Goal: Information Seeking & Learning: Compare options

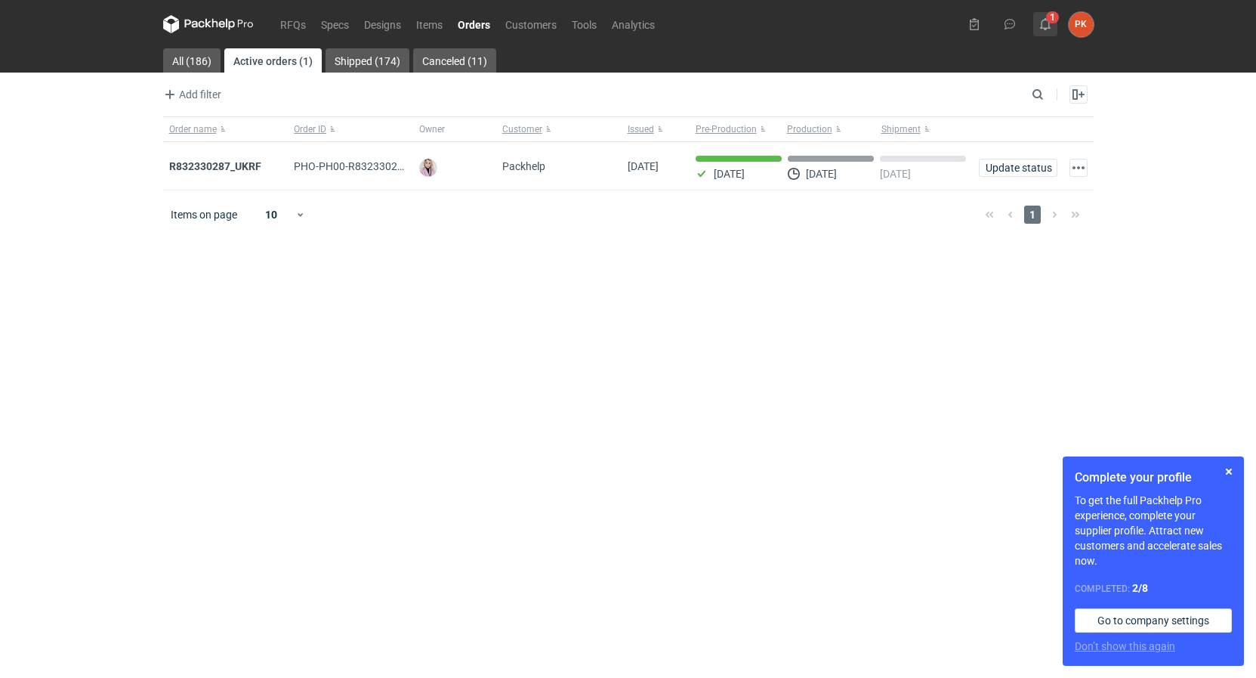
click at [1045, 18] on use at bounding box center [1045, 24] width 11 height 12
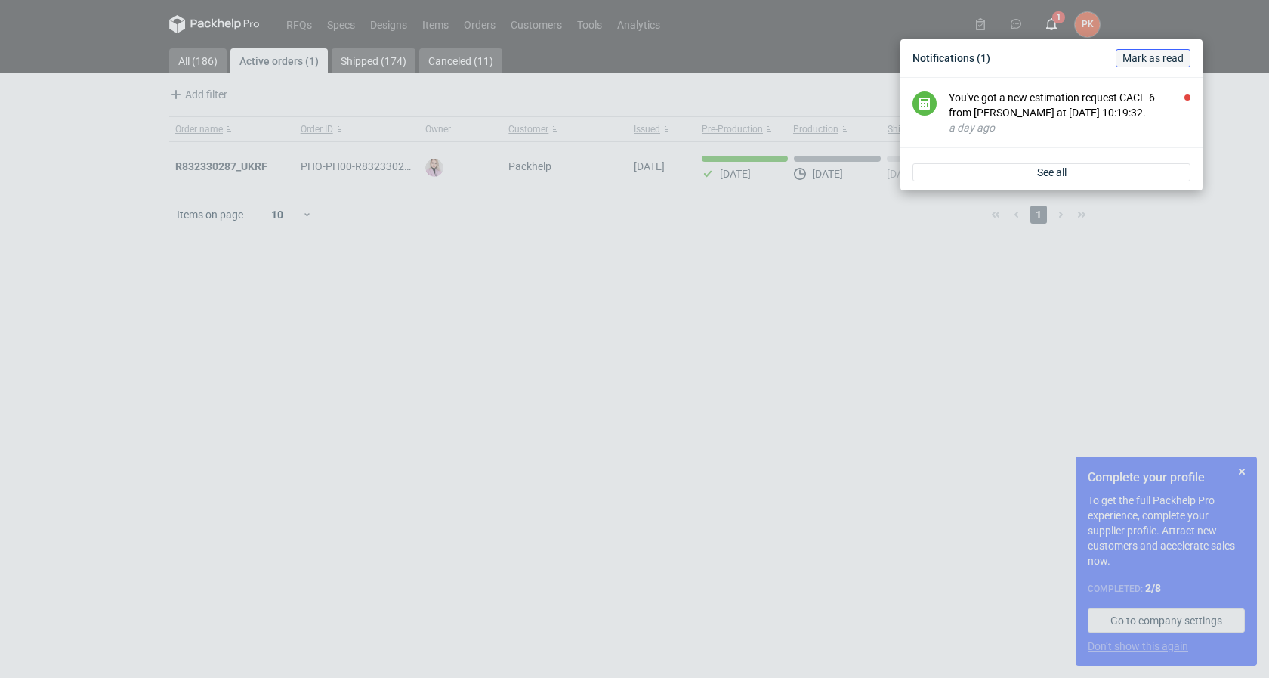
click at [1147, 57] on span "Mark as read" at bounding box center [1153, 58] width 61 height 11
click at [97, 144] on div "Notifications (1) [PERSON_NAME] as read You've got a new estimation request CAC…" at bounding box center [634, 339] width 1269 height 678
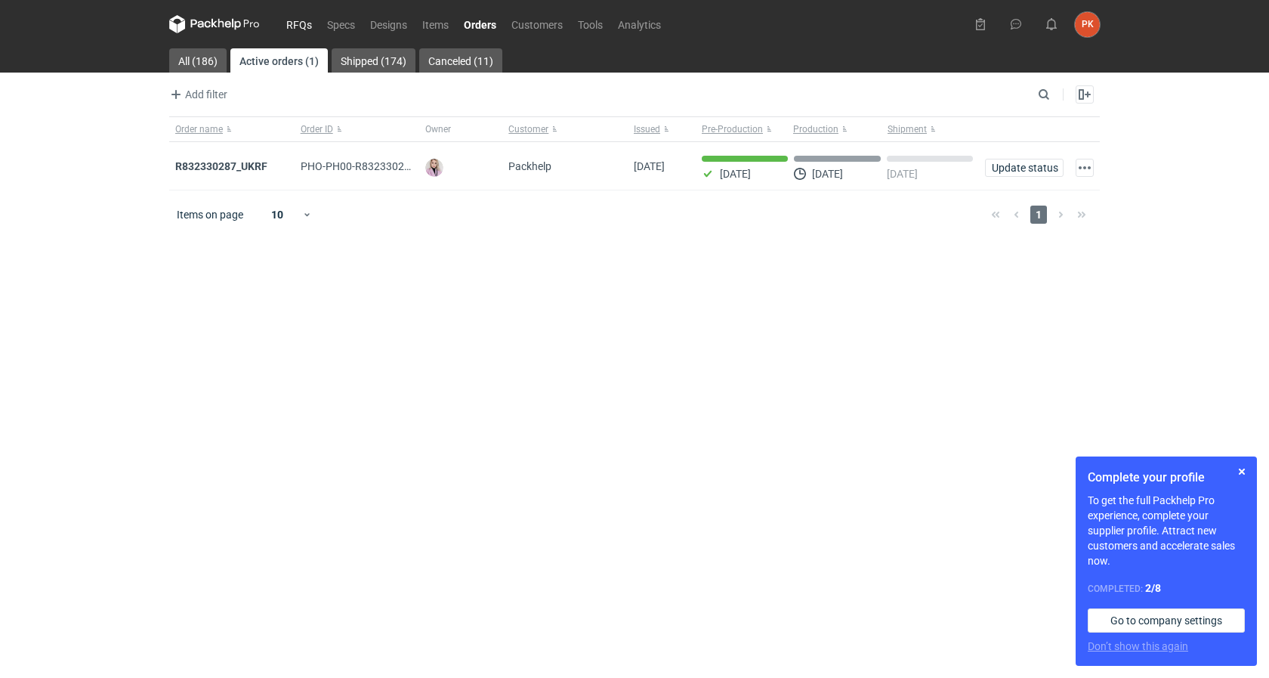
click at [307, 23] on link "RFQs" at bounding box center [299, 24] width 41 height 18
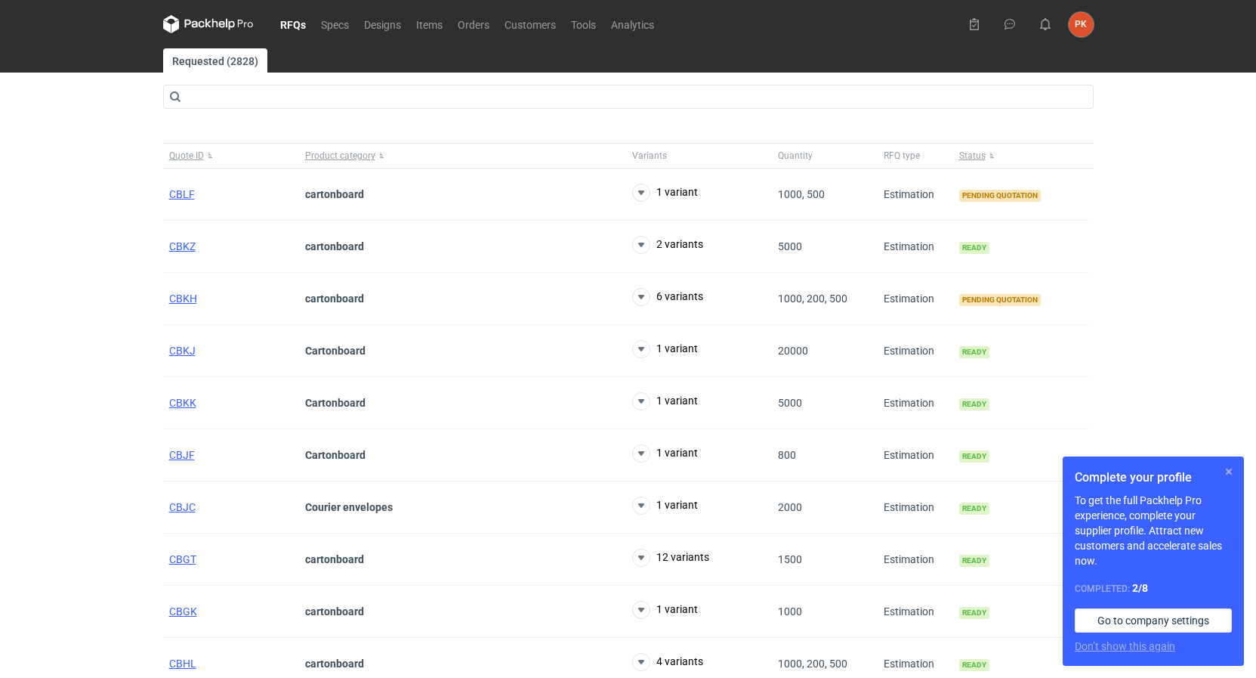
click at [1228, 468] on button "button" at bounding box center [1229, 471] width 18 height 18
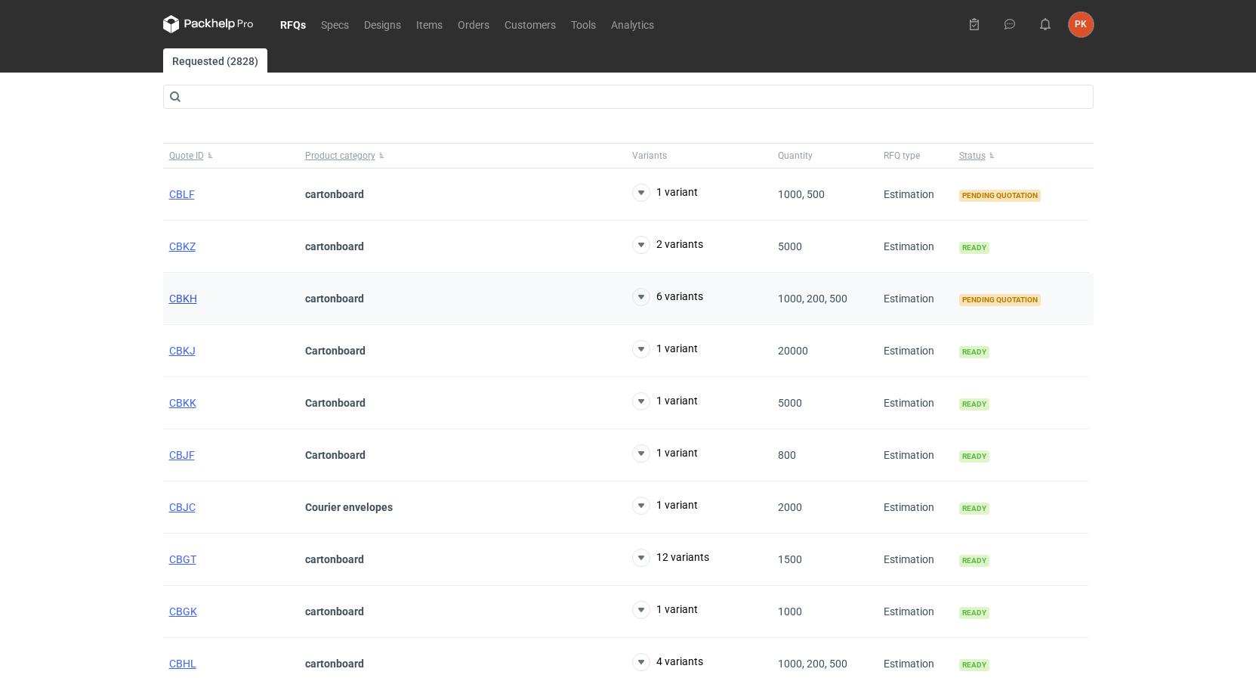
click at [183, 294] on span "CBKH" at bounding box center [183, 298] width 28 height 12
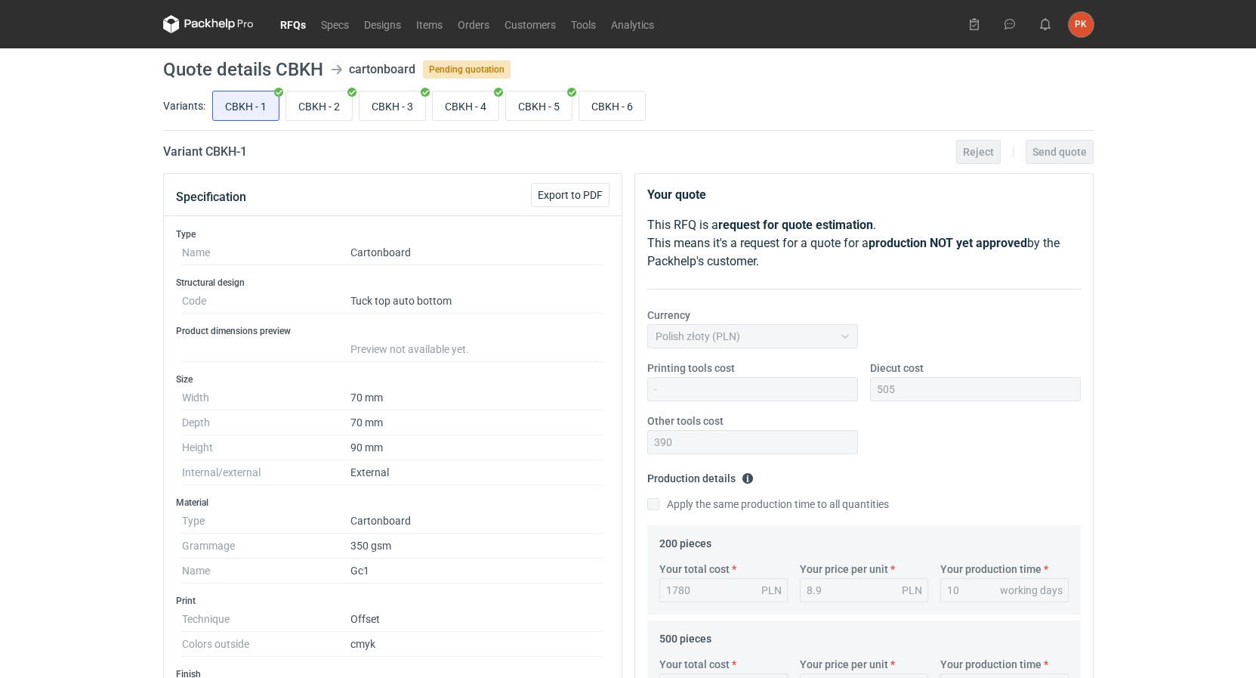
scroll to position [212, 0]
click at [619, 122] on div "CBKH - 1 CBKH - 2 CBKH - 3 CBKH - 4 CBKH - 5 CBKH - 6" at bounding box center [651, 106] width 885 height 36
click at [614, 107] on input "CBKH - 6" at bounding box center [612, 105] width 66 height 29
radio input "true"
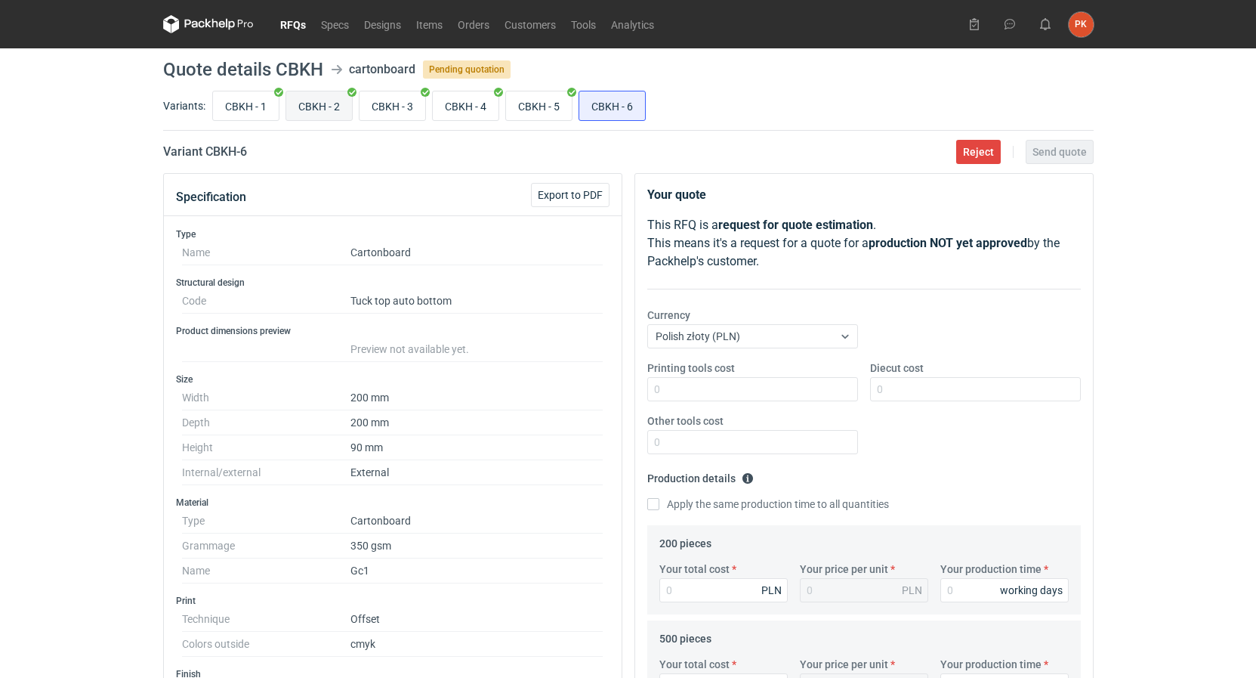
click at [344, 97] on input "CBKH - 2" at bounding box center [319, 105] width 66 height 29
radio input "true"
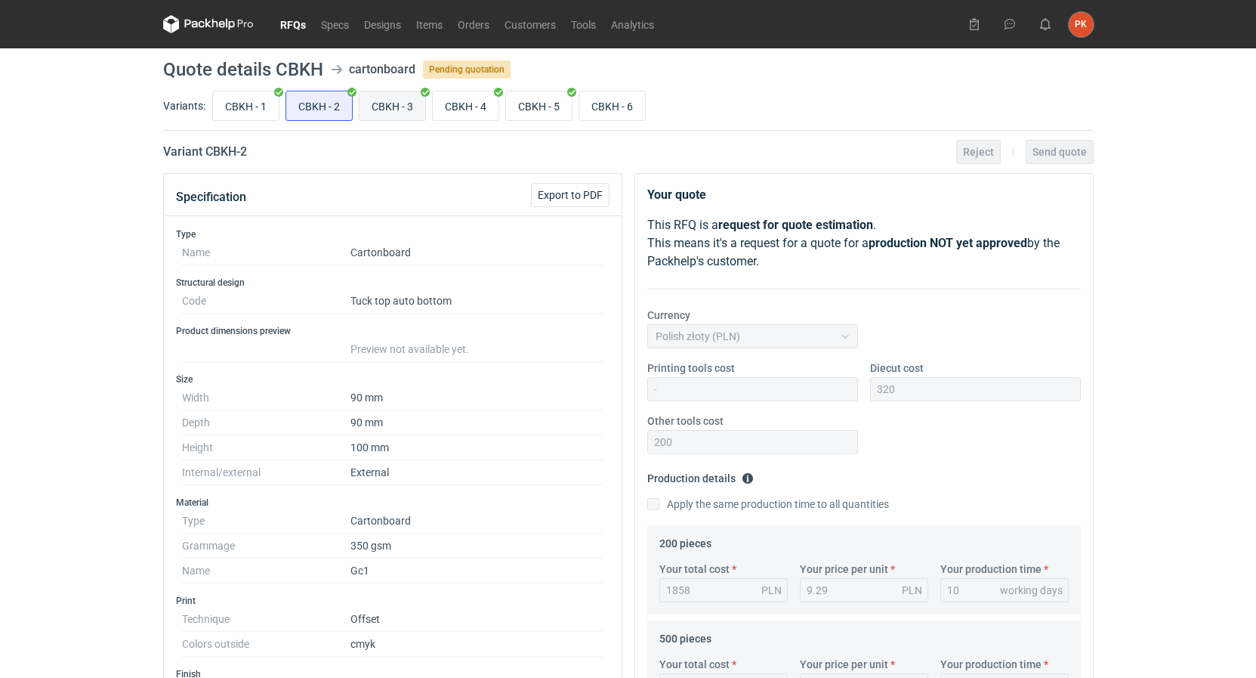
click at [382, 93] on input "CBKH - 3" at bounding box center [393, 105] width 66 height 29
radio input "true"
click at [455, 104] on input "CBKH - 4" at bounding box center [466, 105] width 66 height 29
radio input "true"
click at [523, 96] on input "CBKH - 5" at bounding box center [539, 105] width 66 height 29
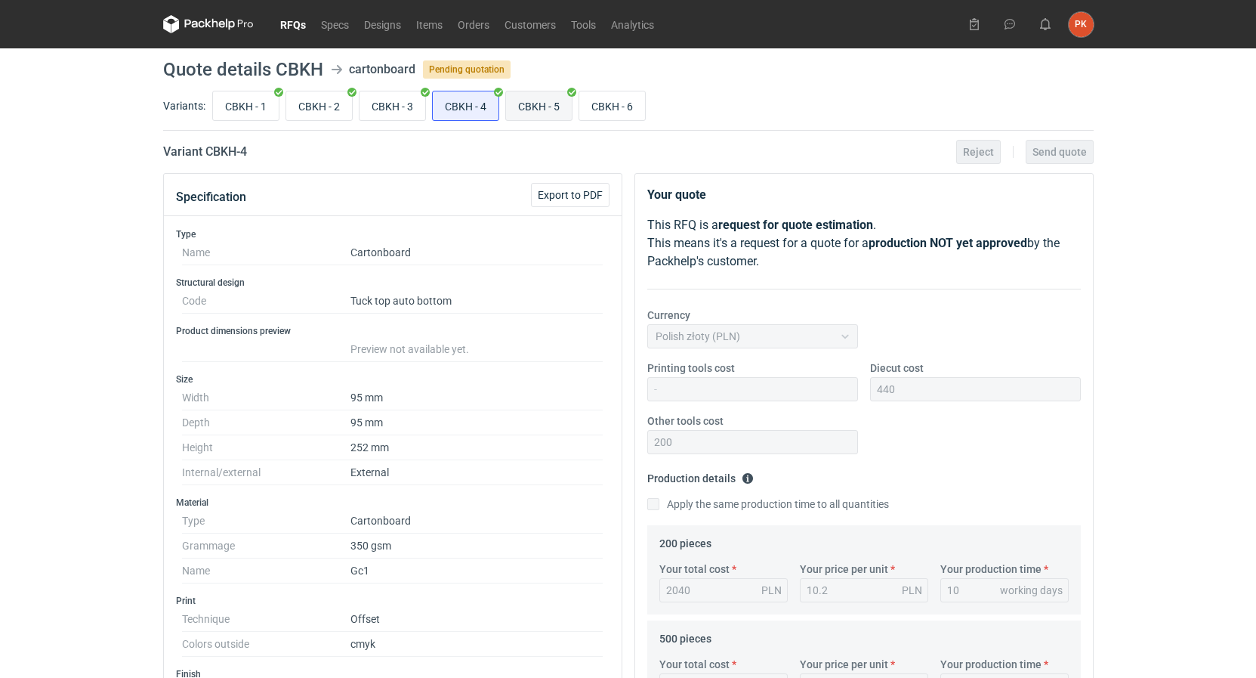
radio input "true"
